Goal: Check status: Check status

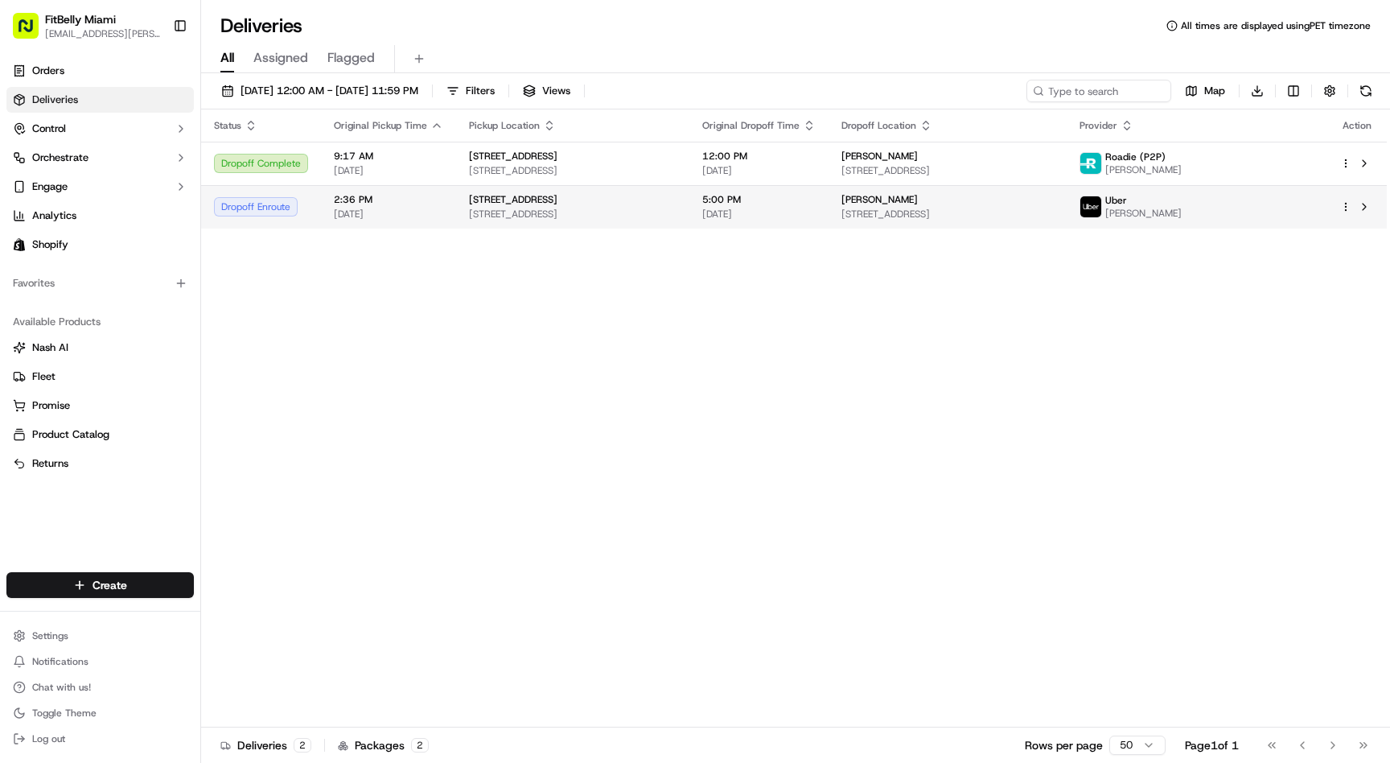
click at [335, 209] on span "[DATE]" at bounding box center [388, 214] width 109 height 13
